Goal: Complete application form

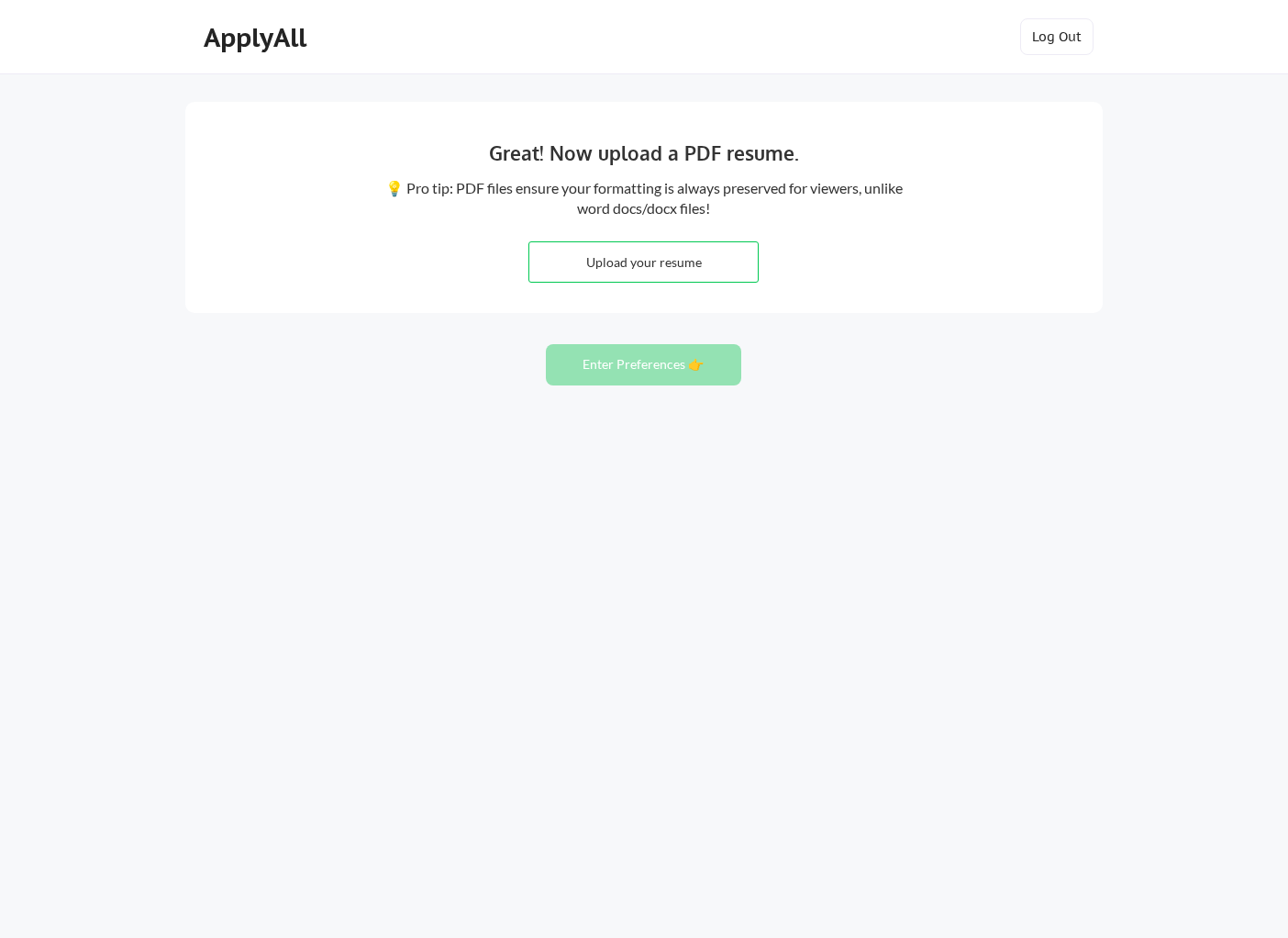
click at [357, 431] on div "Great! Now upload a PDF resume. 💡 Pro tip: PDF files ensure your formatting is …" at bounding box center [644, 469] width 1288 height 938
click at [1001, 66] on div "ApplyAll Log In Sign Up Log Out" at bounding box center [644, 37] width 1288 height 74
click at [693, 260] on input "file" at bounding box center [643, 262] width 229 height 40
type input "C:\fakepath\MichelleRhee_Resume.pdf"
click at [656, 365] on button "Enter Preferences 👉" at bounding box center [643, 364] width 196 height 41
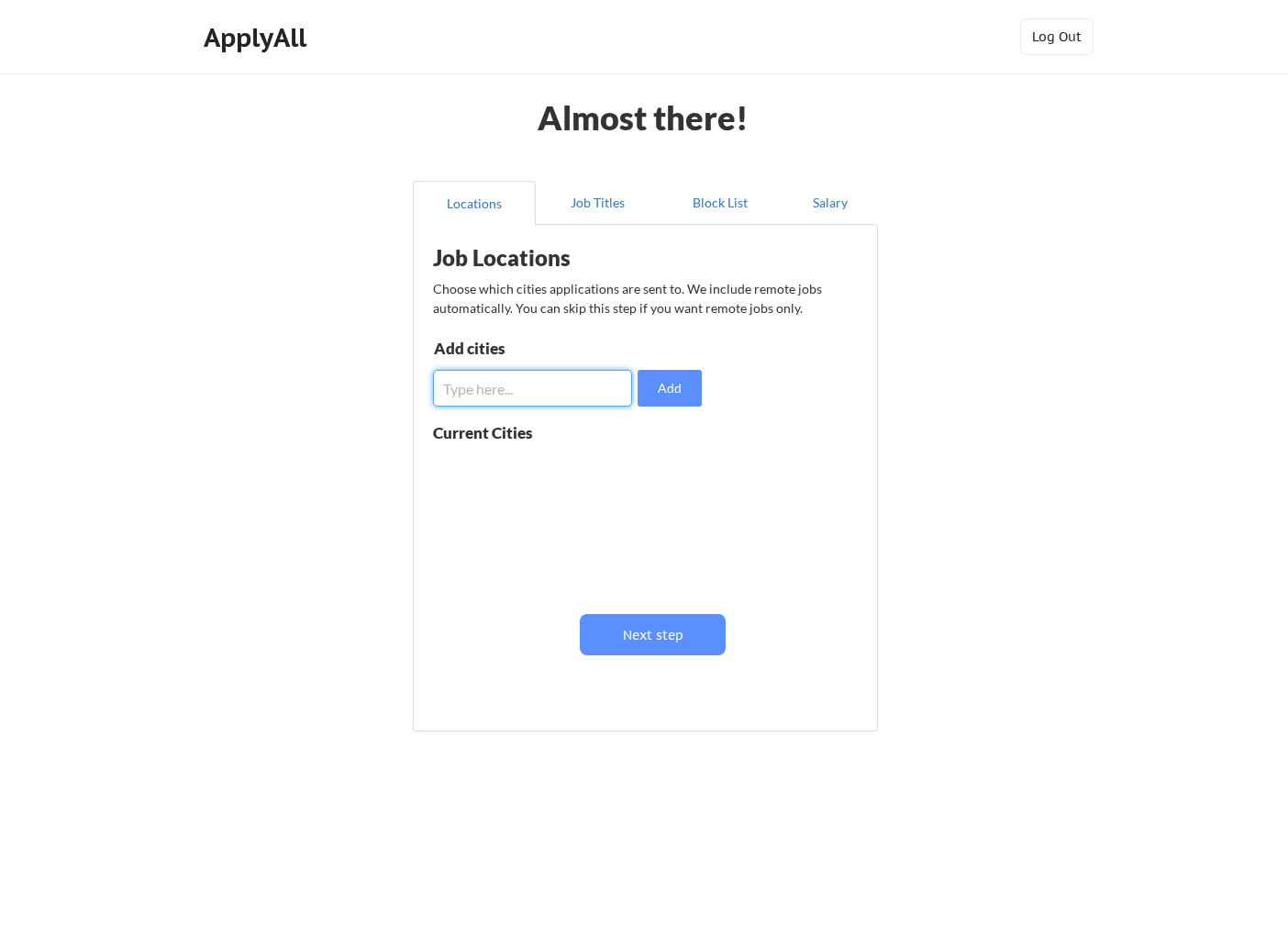
click at [584, 391] on input "input" at bounding box center [533, 389] width 199 height 37
type input "K"
type input "l"
type input "[GEOGRAPHIC_DATA]"
click at [671, 402] on button "Add" at bounding box center [670, 389] width 64 height 37
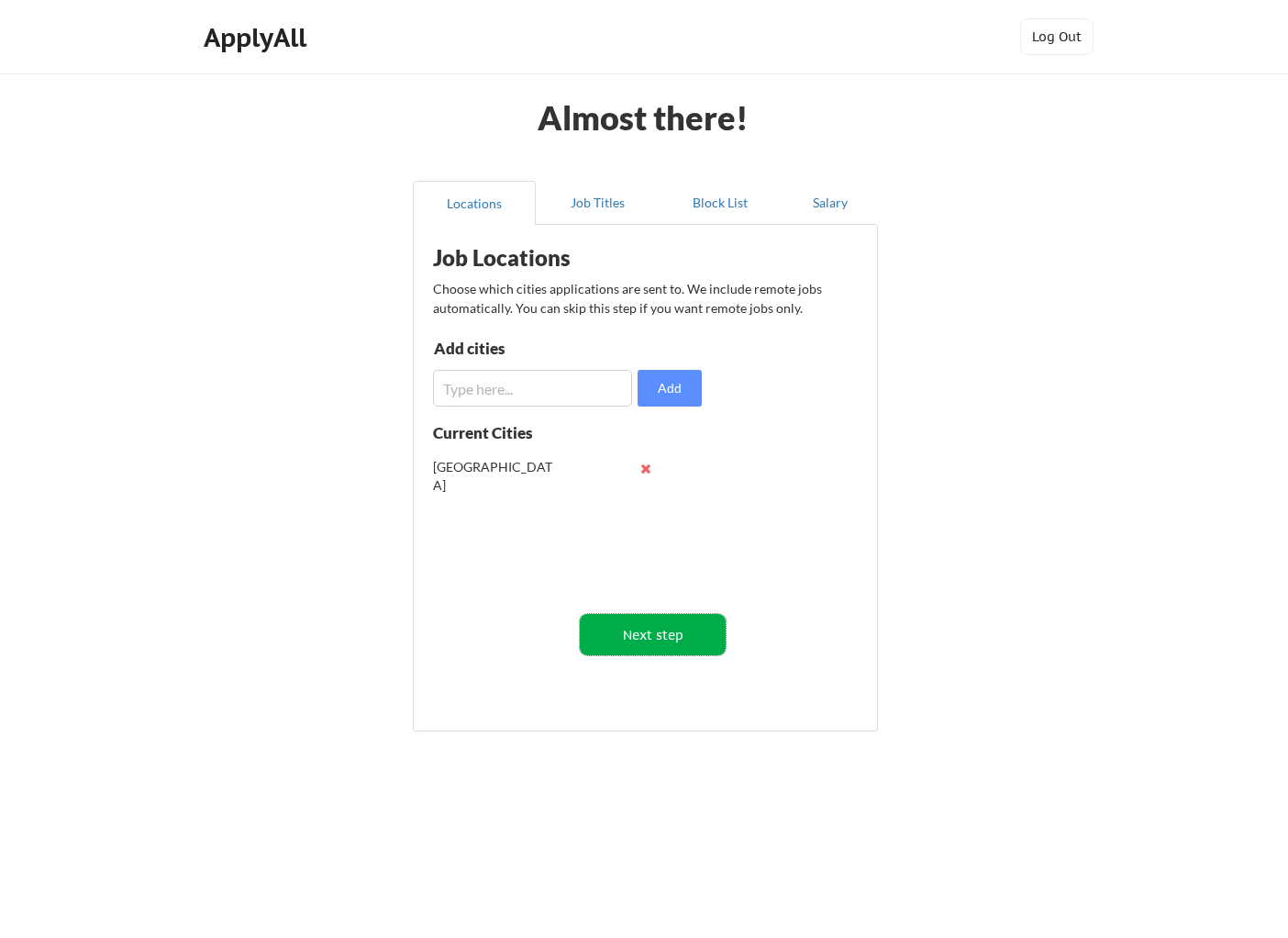
click at [671, 635] on button "Next step" at bounding box center [653, 634] width 146 height 41
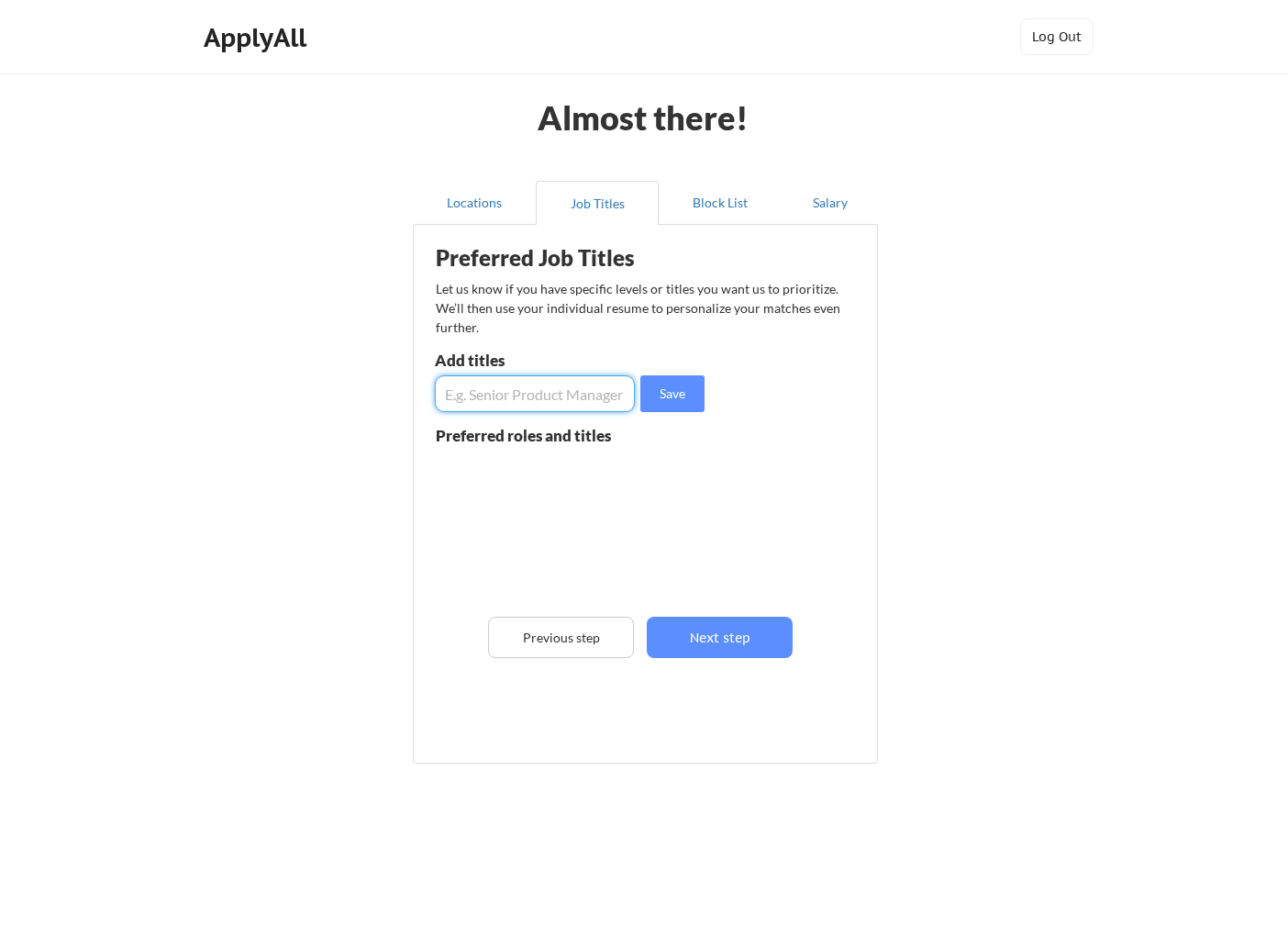
click at [572, 394] on input "input" at bounding box center [534, 394] width 200 height 37
type input "Director"
click at [679, 394] on button "Save" at bounding box center [672, 394] width 64 height 37
click at [646, 473] on button at bounding box center [648, 471] width 14 height 14
click at [563, 401] on input "input" at bounding box center [534, 394] width 200 height 37
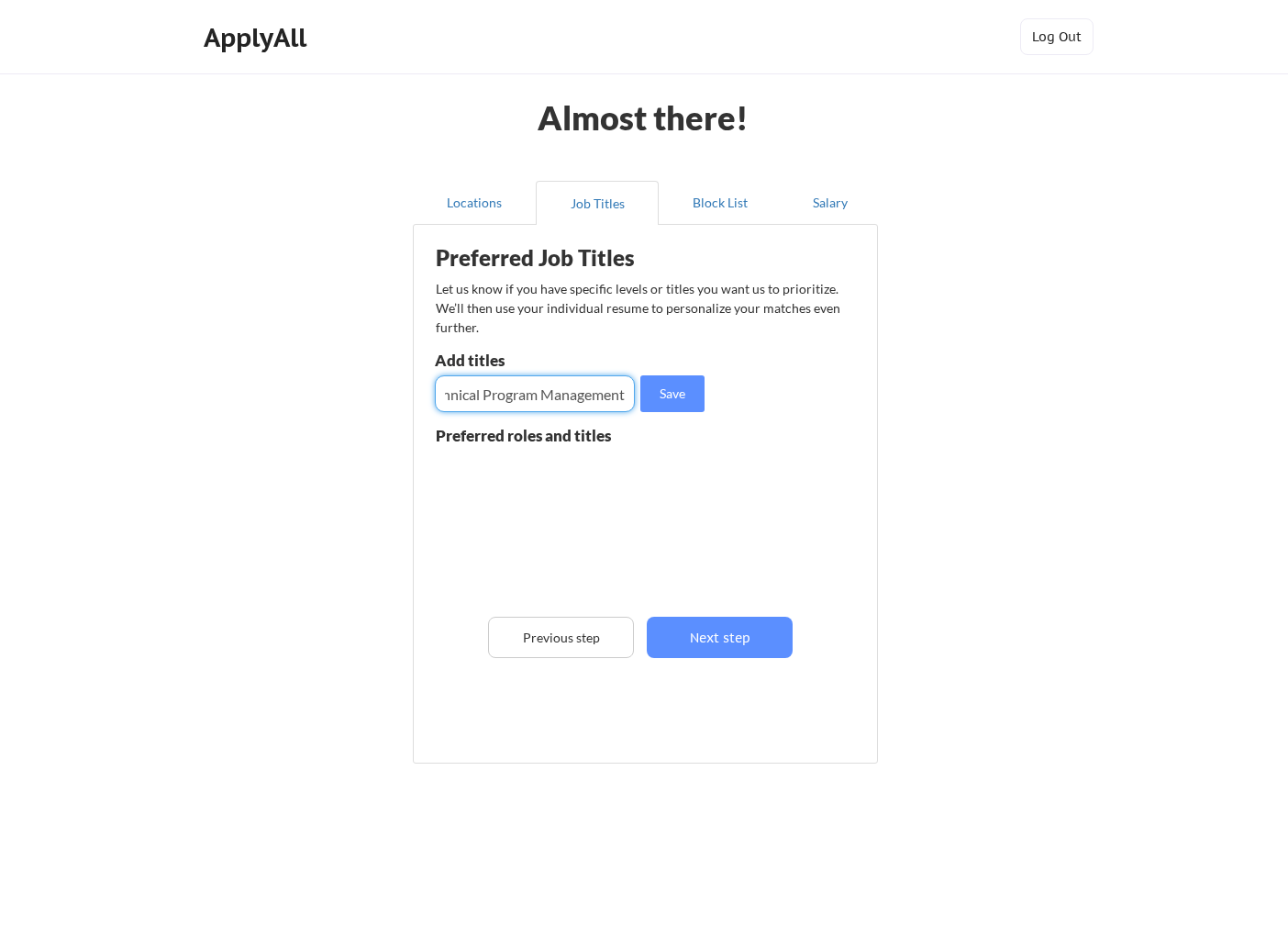
scroll to position [0, 87]
type input "Director, Technical Program Management"
click at [661, 394] on button "Save" at bounding box center [672, 394] width 64 height 37
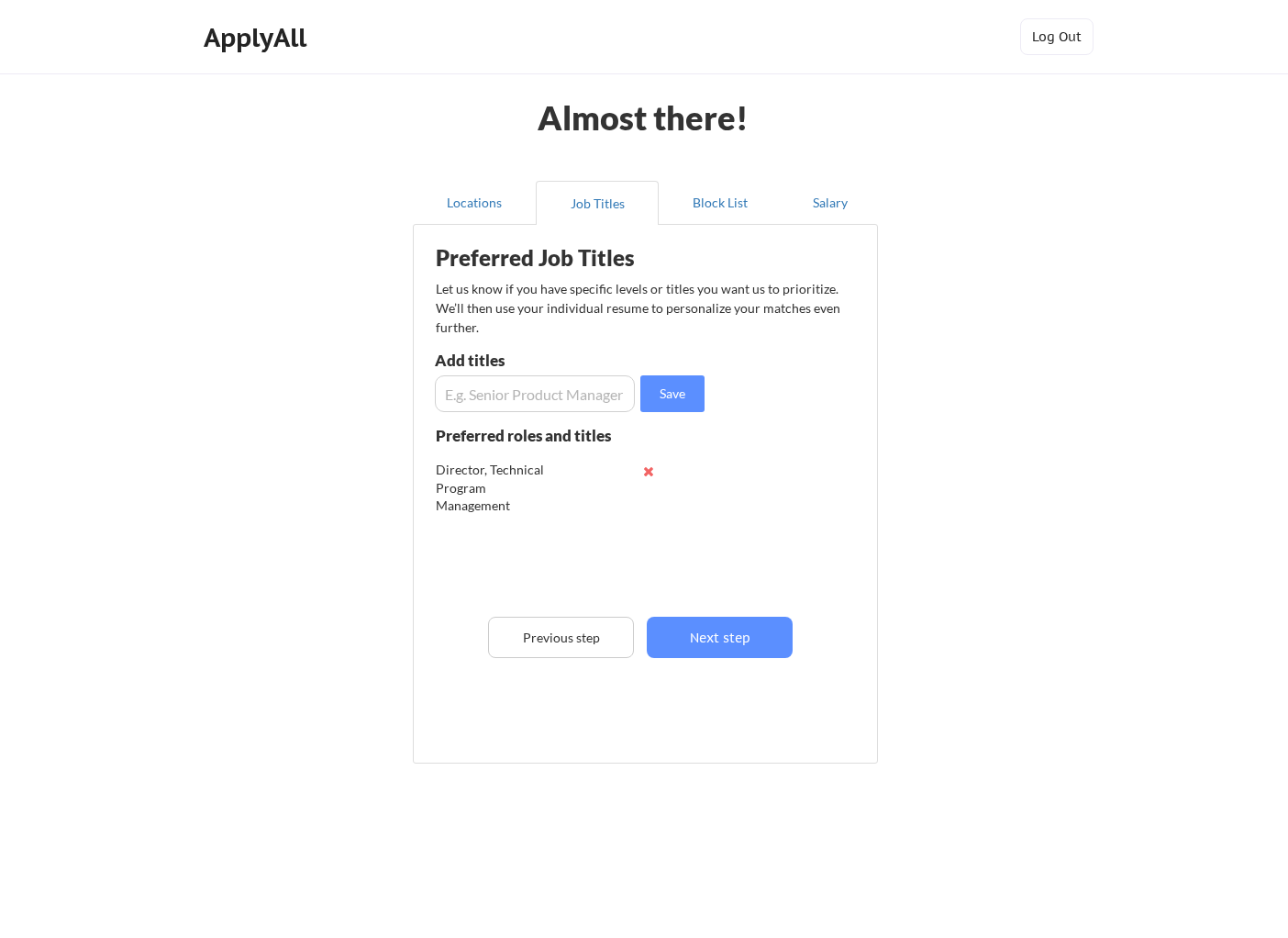
click at [553, 397] on input "input" at bounding box center [534, 394] width 200 height 37
type input "Director, Project Management"
click at [572, 407] on input "input" at bounding box center [534, 394] width 200 height 37
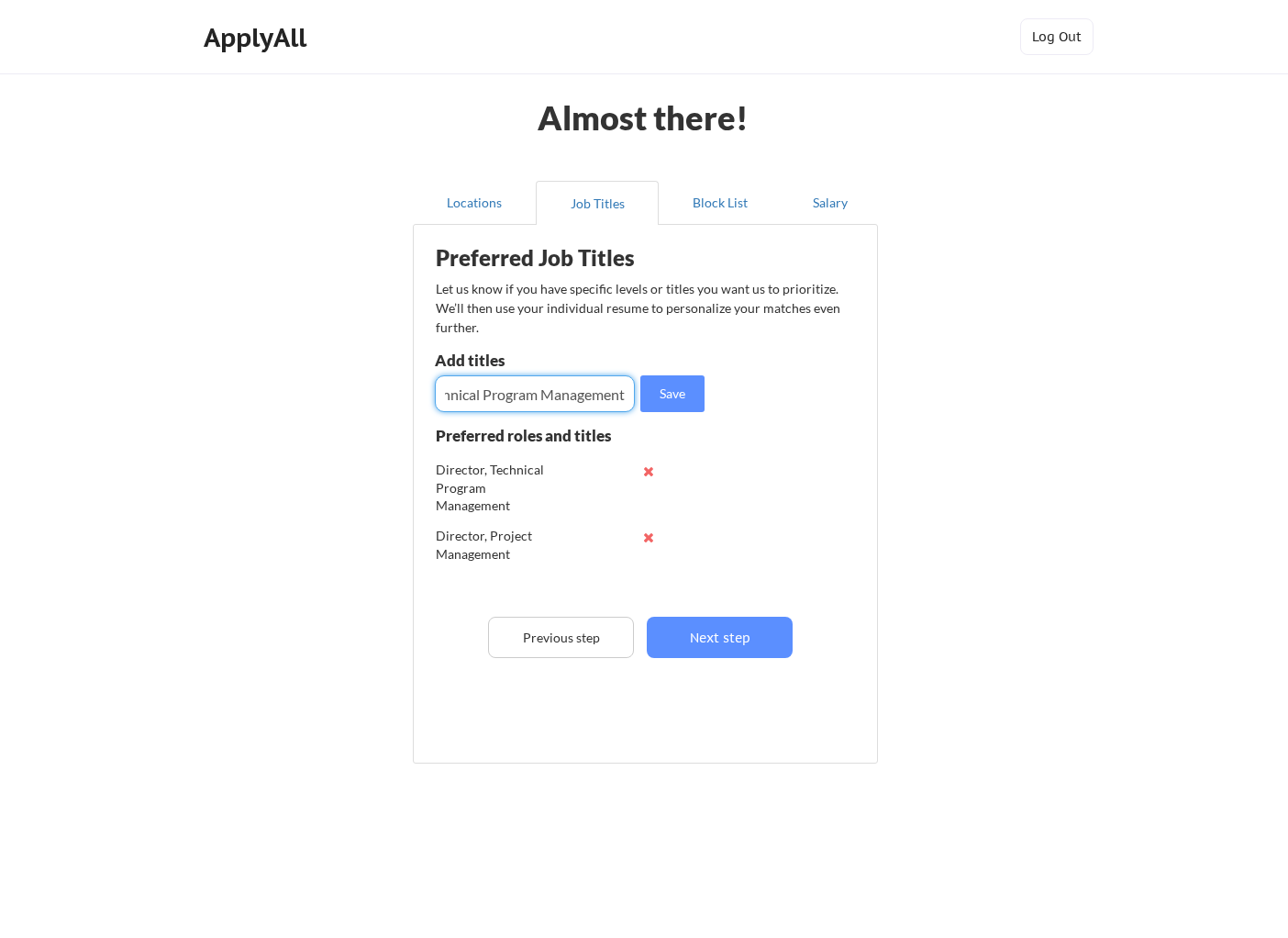
scroll to position [0, 104]
type input "Sr. Director, Technical Program Management"
click at [674, 402] on button "Save" at bounding box center [672, 394] width 64 height 37
click at [546, 407] on input "input" at bounding box center [534, 394] width 200 height 37
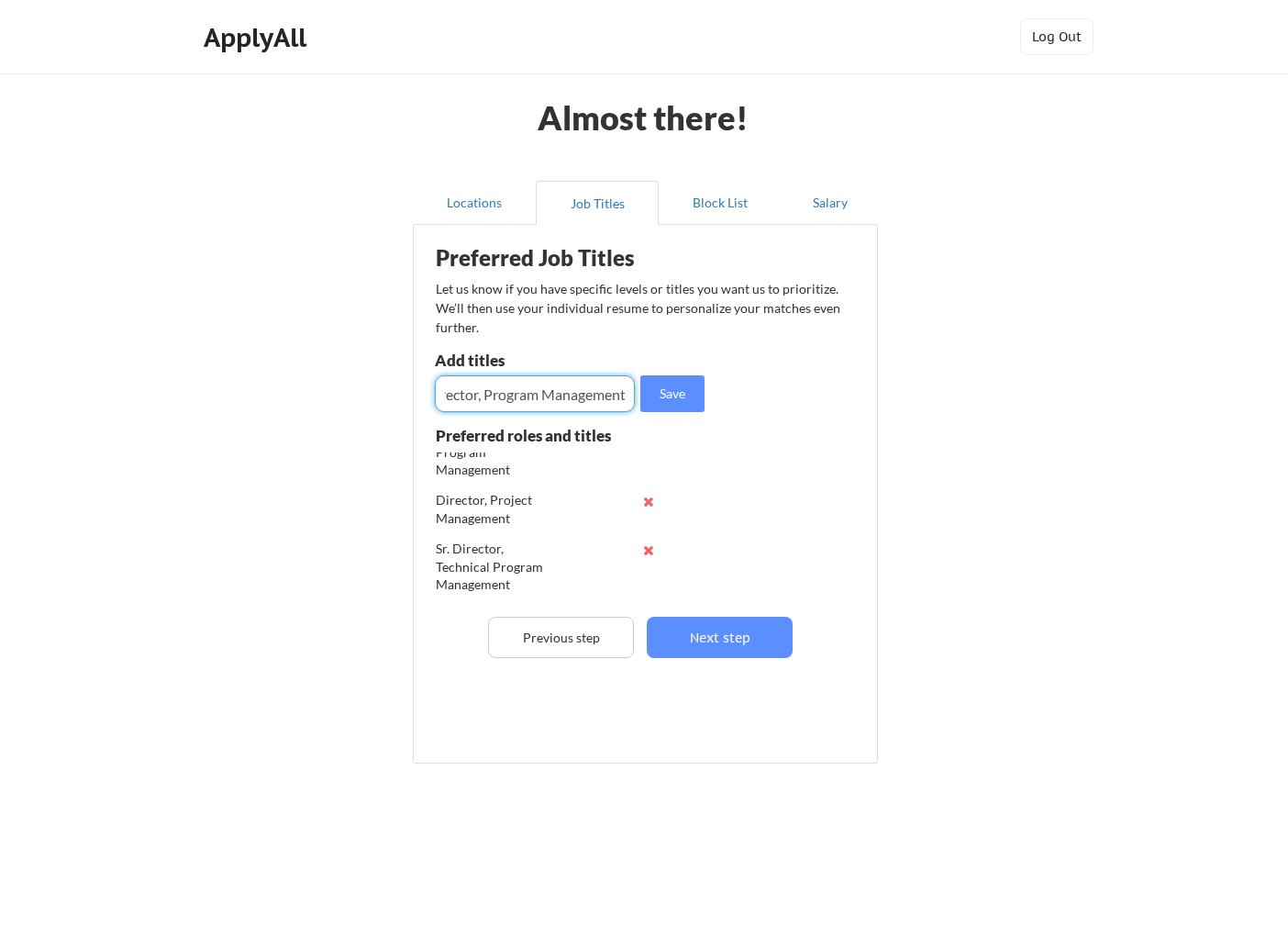
scroll to position [0, 42]
type input "Sr. Director, Program Management"
click at [692, 400] on button "Save" at bounding box center [672, 394] width 64 height 37
click at [560, 389] on input "input" at bounding box center [534, 394] width 200 height 37
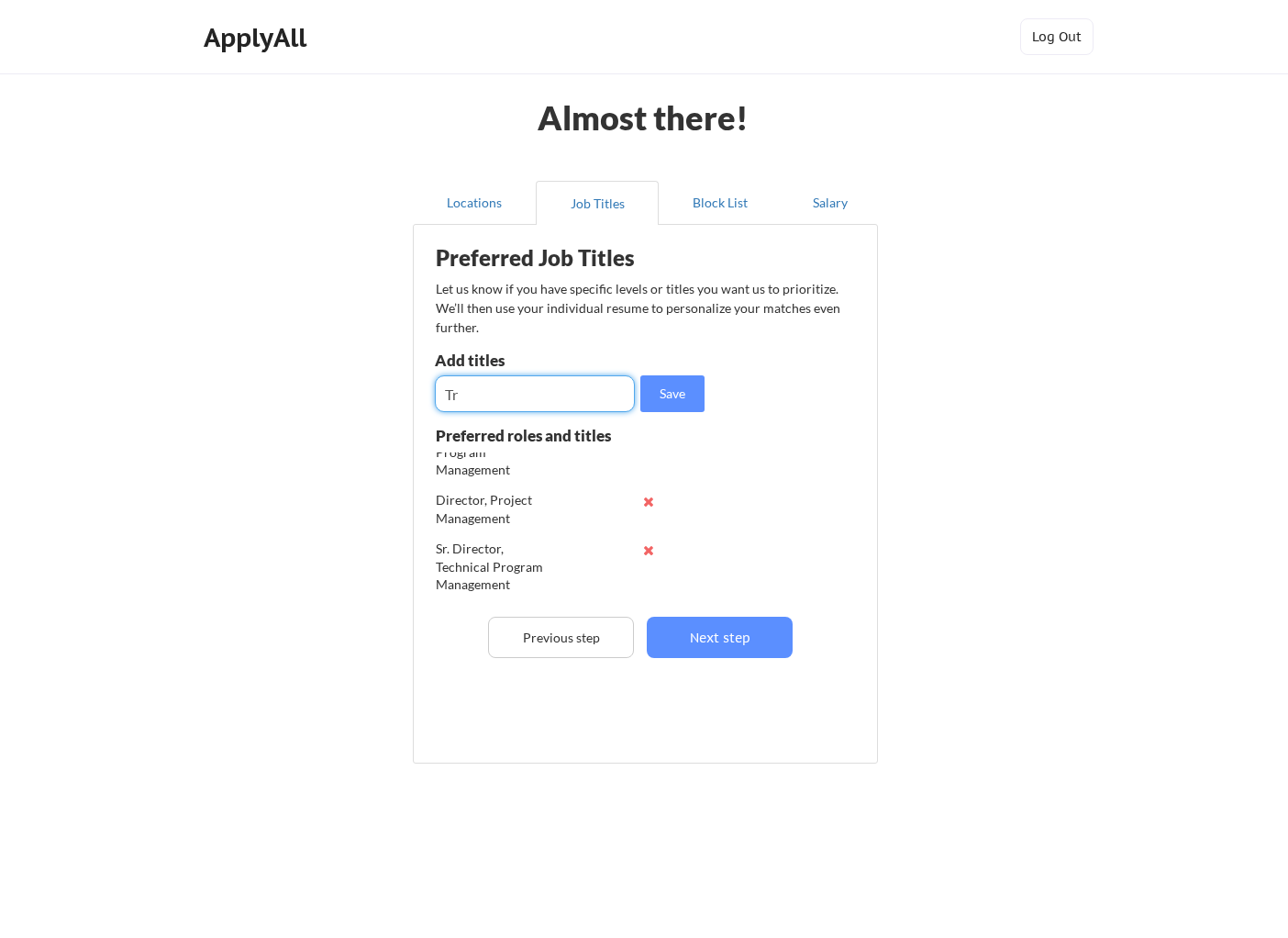
type input "T"
type input "Transformation"
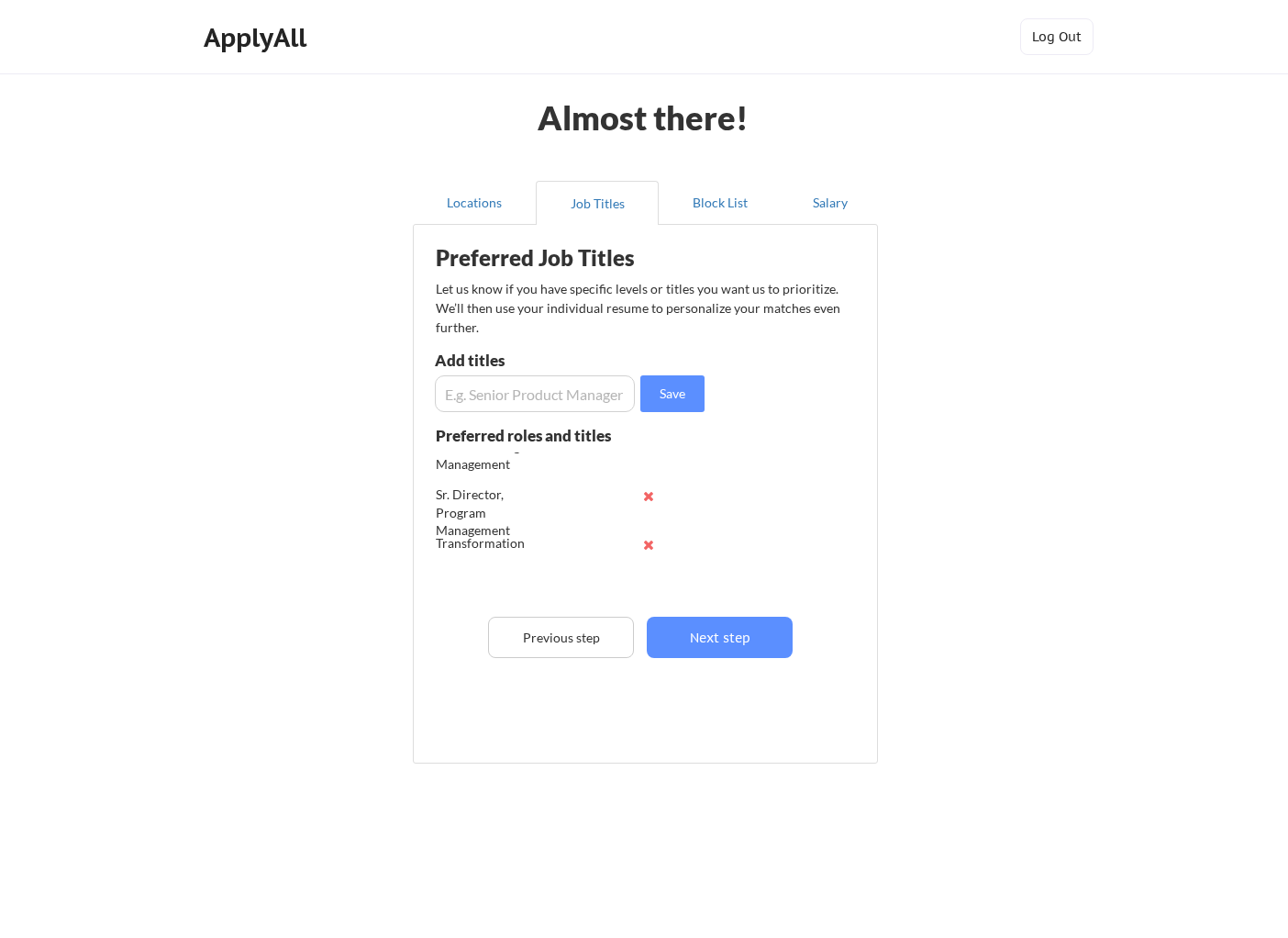
scroll to position [157, 0]
click at [493, 395] on input "input" at bounding box center [534, 394] width 200 height 37
type input "Strategy"
click at [466, 393] on input "input" at bounding box center [534, 394] width 200 height 37
type input "Operations"
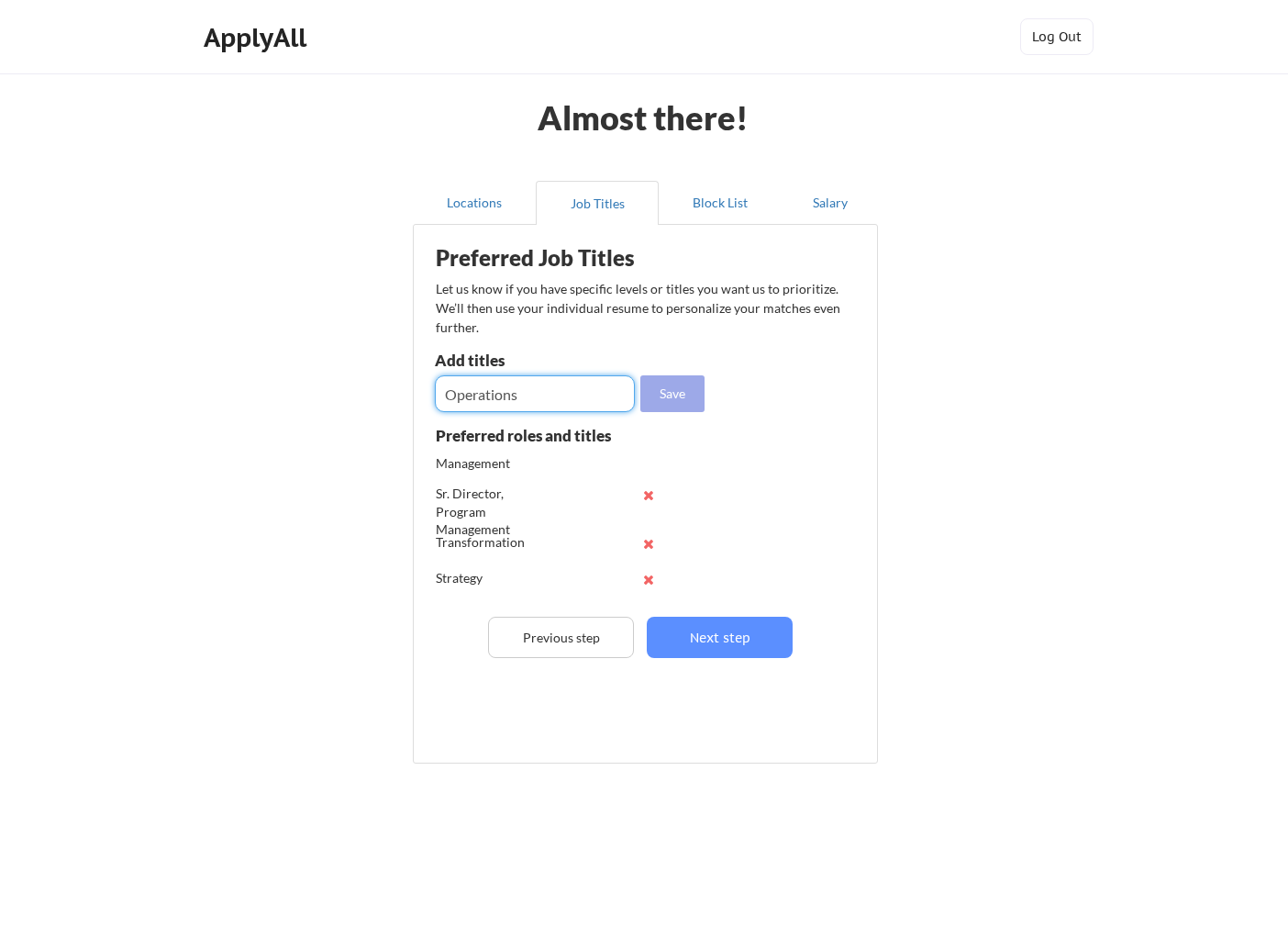
click at [670, 394] on button "Save" at bounding box center [672, 394] width 64 height 37
click at [560, 392] on input "input" at bounding box center [534, 394] width 200 height 37
type input "VP"
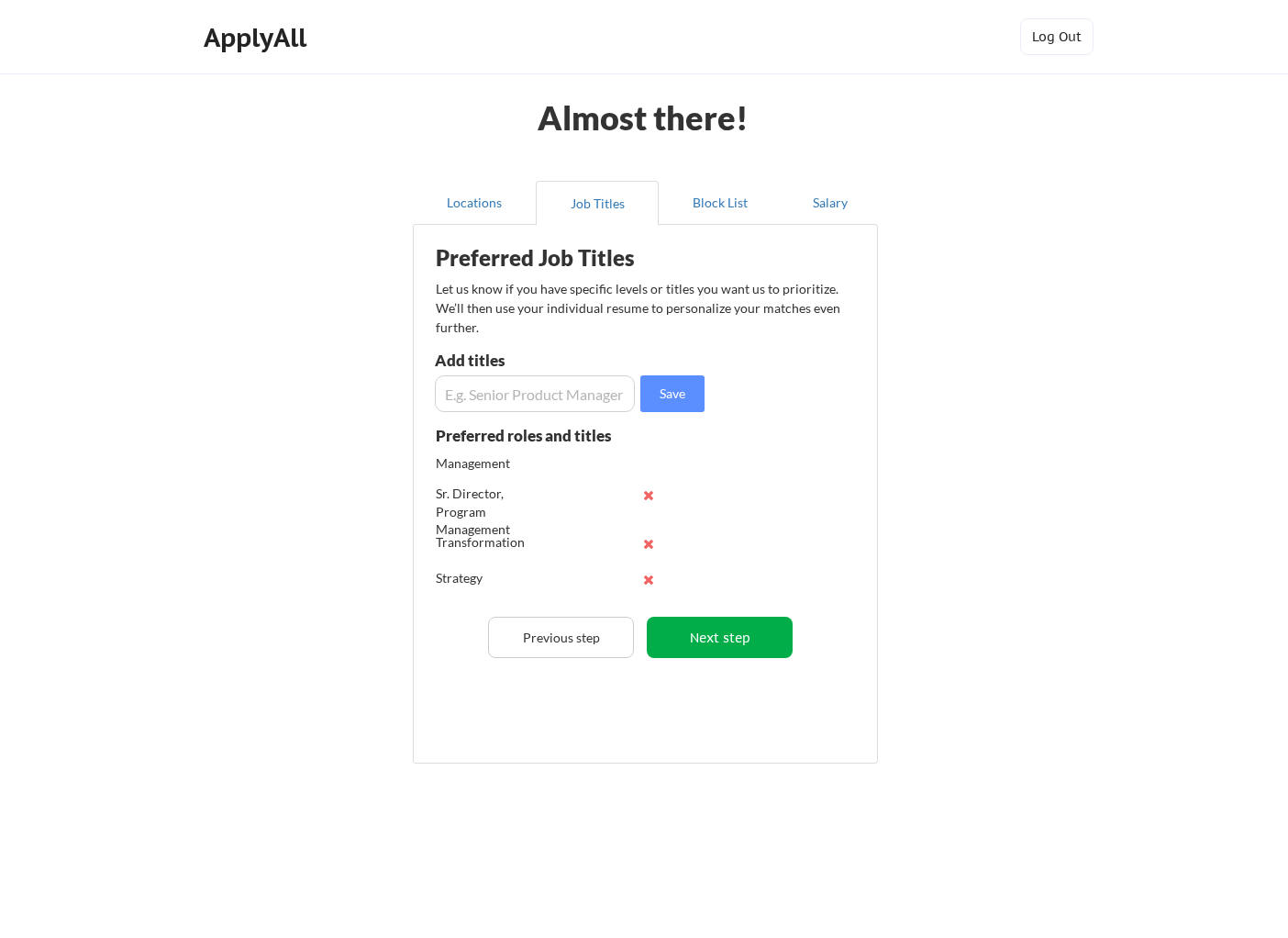
click at [729, 632] on button "Next step" at bounding box center [720, 637] width 146 height 41
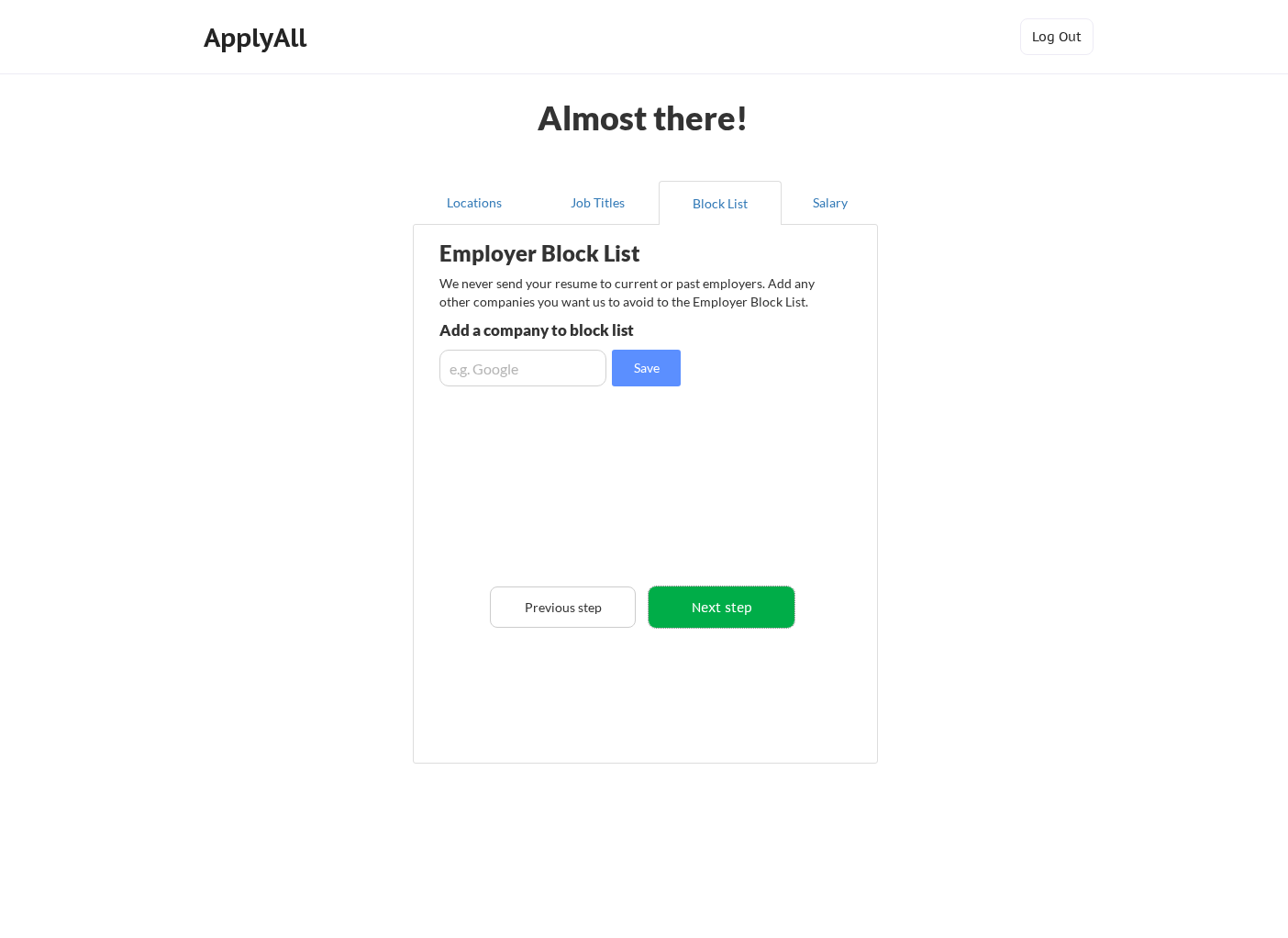
click at [718, 608] on button "Next step" at bounding box center [722, 607] width 146 height 41
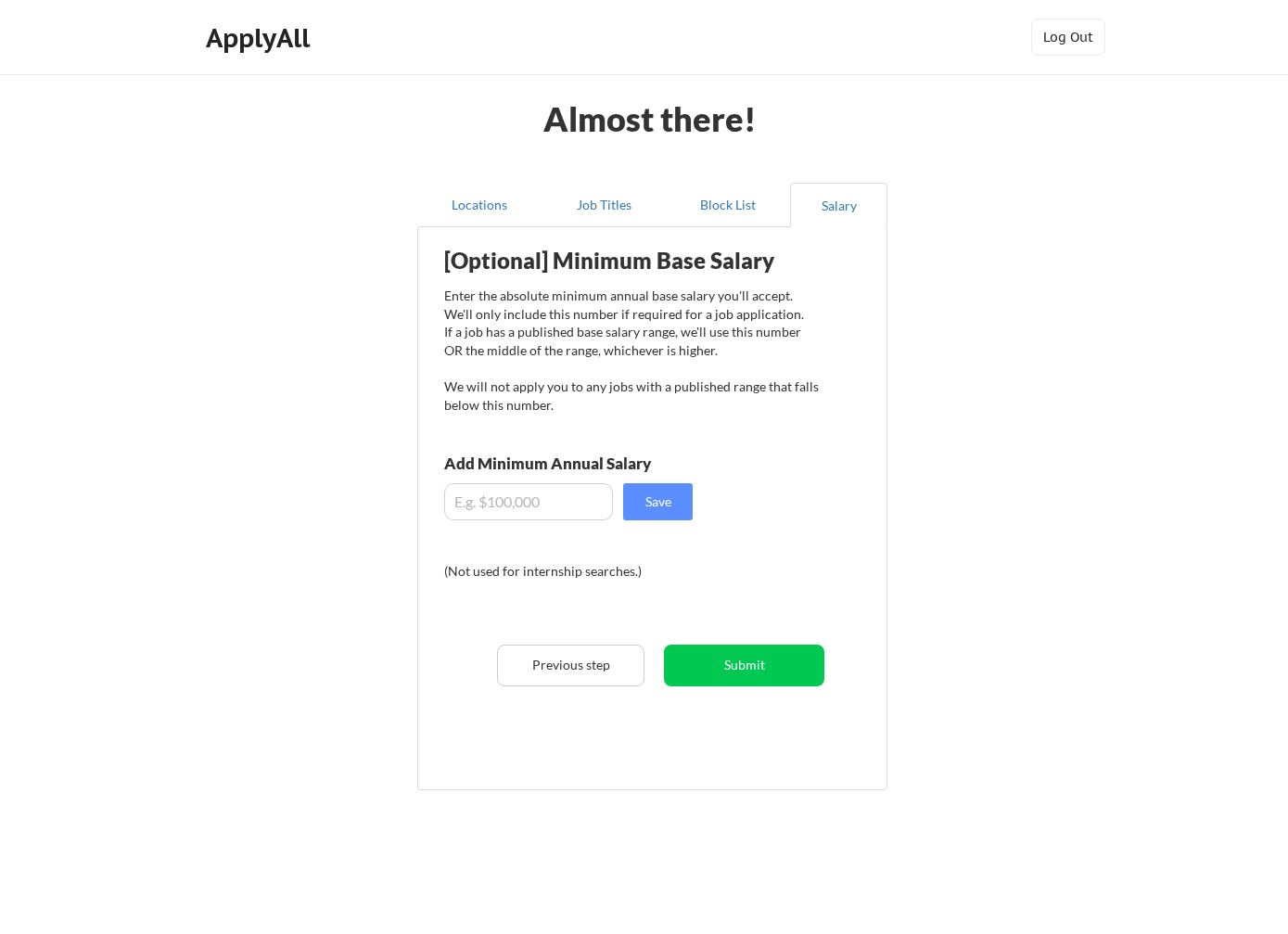
click at [595, 504] on input "input" at bounding box center [528, 502] width 168 height 37
type input "$200,000"
click at [678, 508] on button "Save" at bounding box center [658, 502] width 70 height 37
click at [730, 673] on button "Submit" at bounding box center [743, 665] width 161 height 41
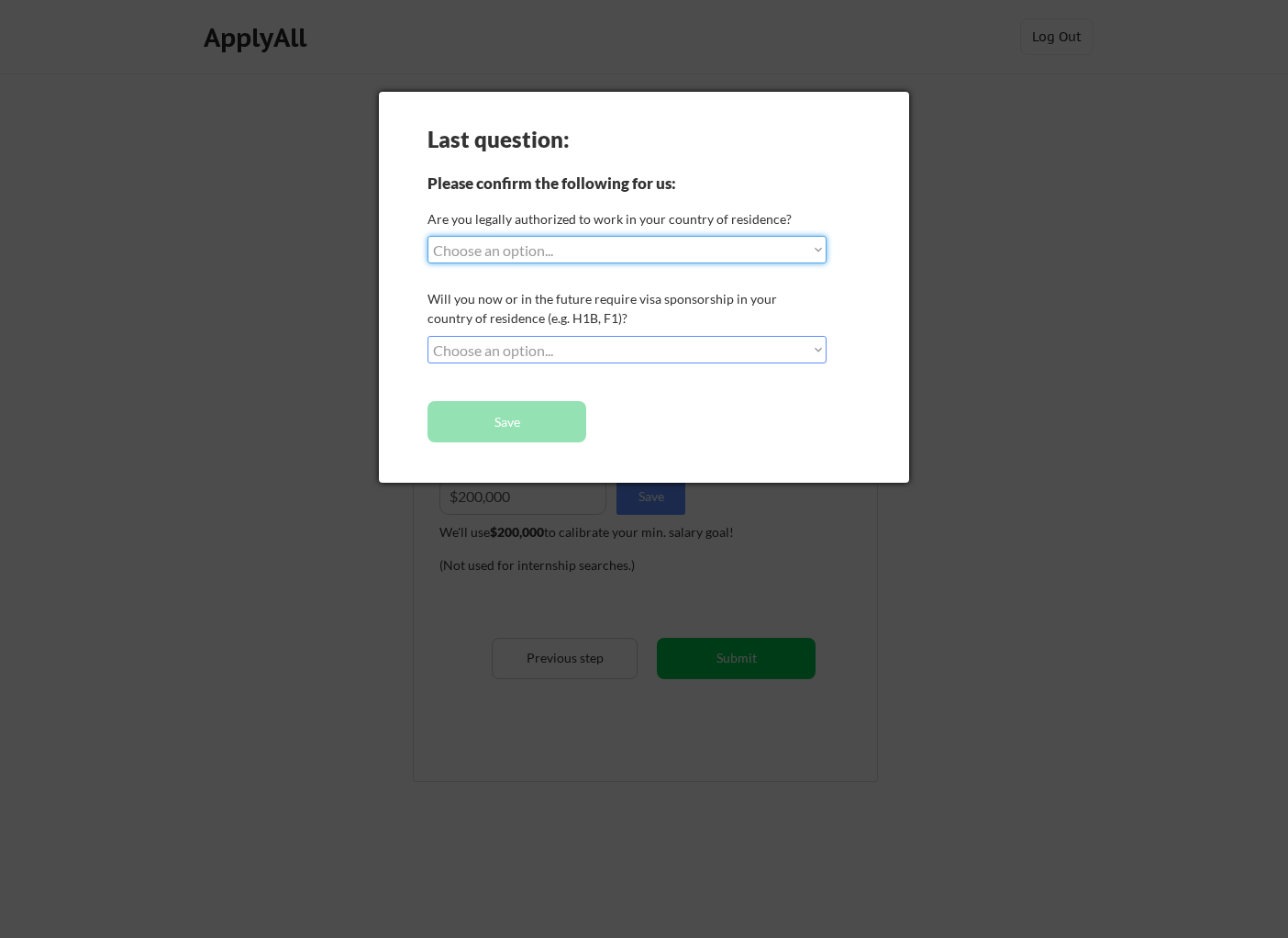
click at [703, 253] on select "Choose an option... Yes, I am a US Citizen Yes, I am a Canadian Citizen Yes, I …" at bounding box center [627, 249] width 399 height 27
select select ""yes__i_am_a_us_citizen""
click at [599, 341] on select "Choose an option... No, I will not need sponsorship Yes, I will need sponsorship" at bounding box center [627, 350] width 399 height 27
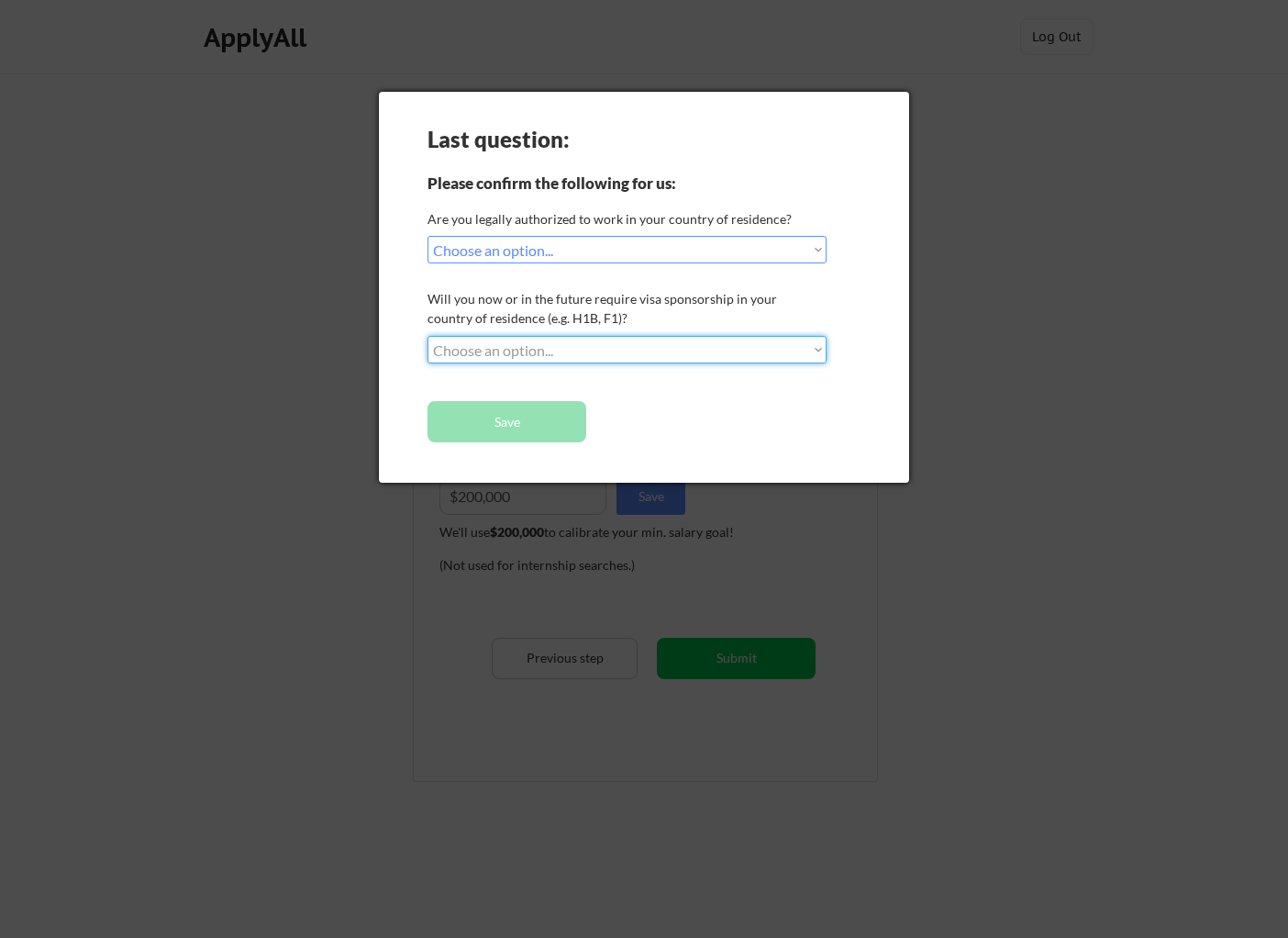
select select ""no__i_will_not_need_sponsorship""
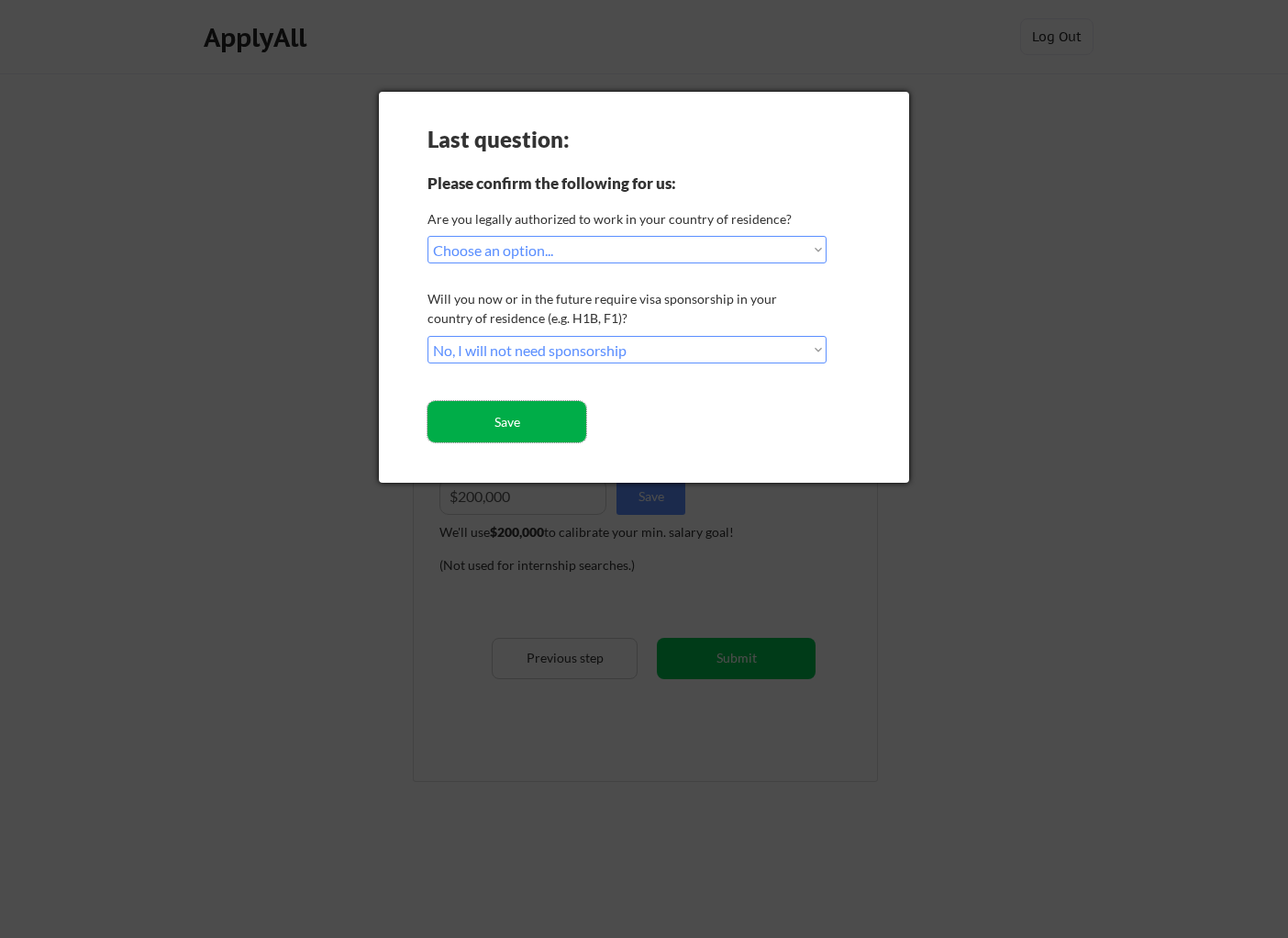
click at [550, 421] on button "Save" at bounding box center [507, 422] width 159 height 41
